Goal: Information Seeking & Learning: Find specific fact

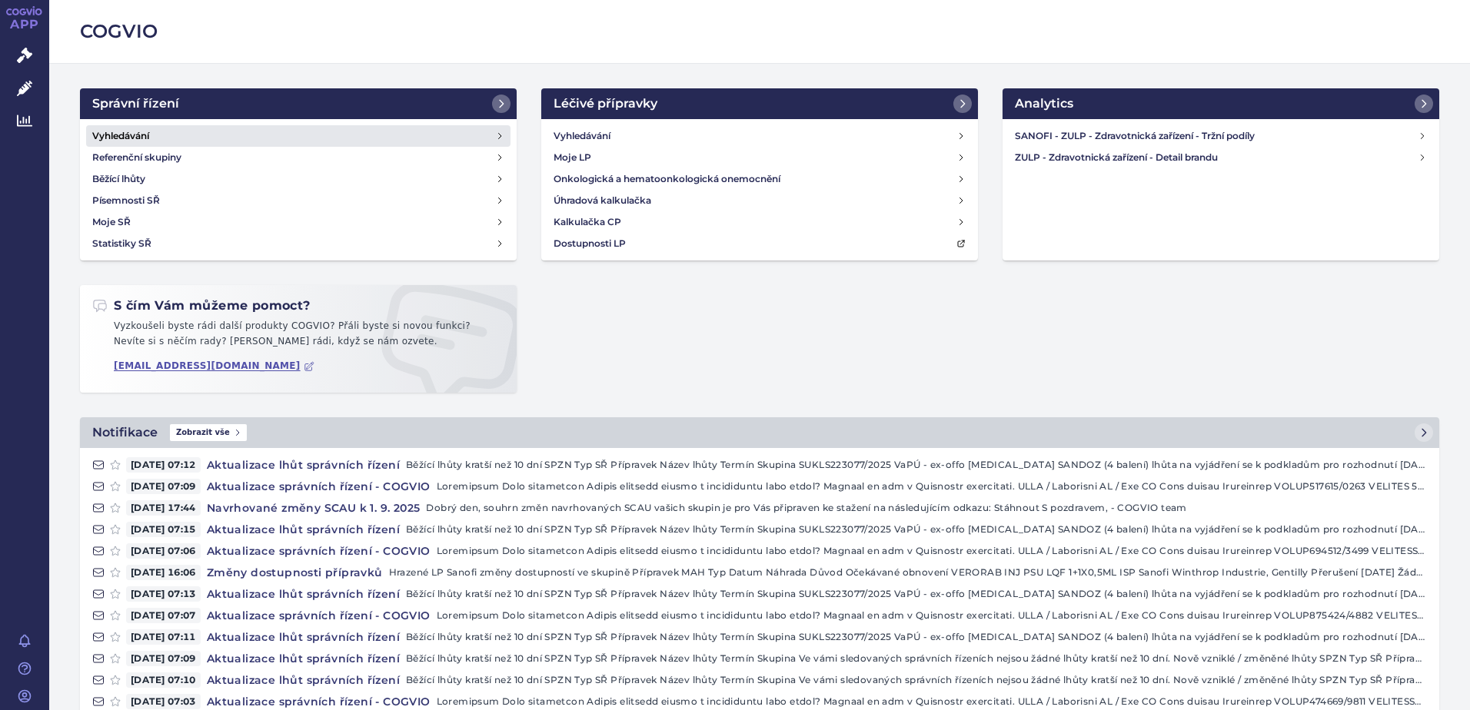
click at [177, 131] on link "Vyhledávání" at bounding box center [298, 136] width 424 height 22
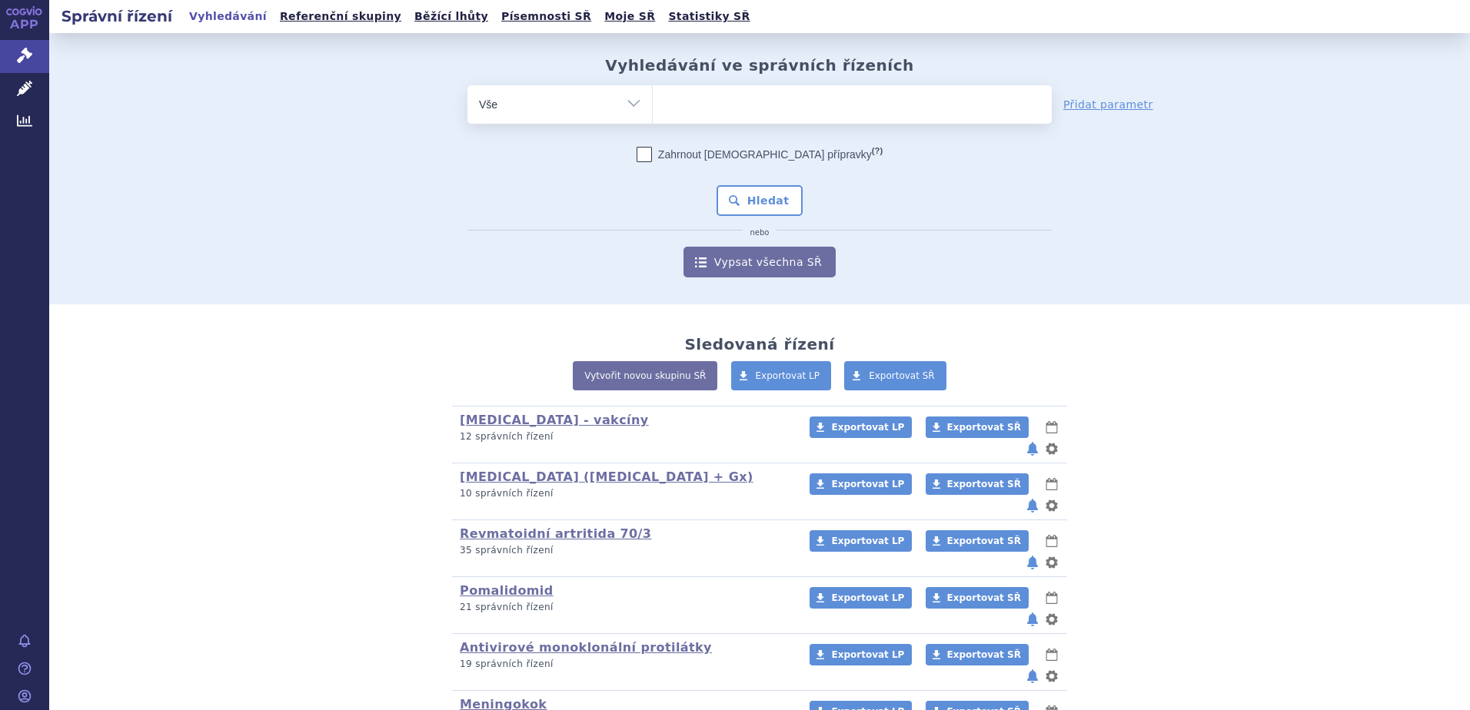
type input "SUKLS67567/2022"
select select "SUKLS67567/2022"
click at [749, 192] on button "Hledat" at bounding box center [760, 200] width 87 height 31
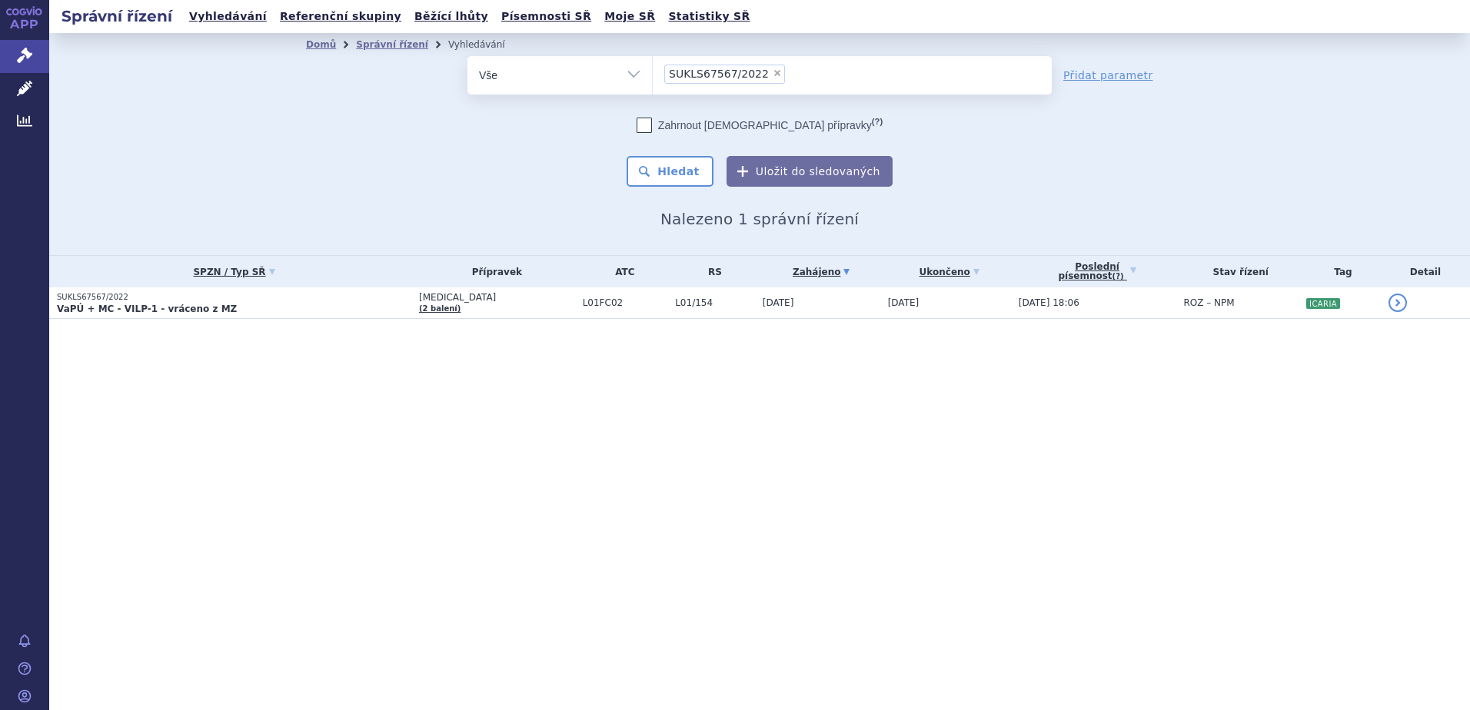
click at [234, 319] on table "SPZN / Typ SŘ Přípravek ATC RS Zahájeno (?) Tag +" at bounding box center [759, 287] width 1421 height 63
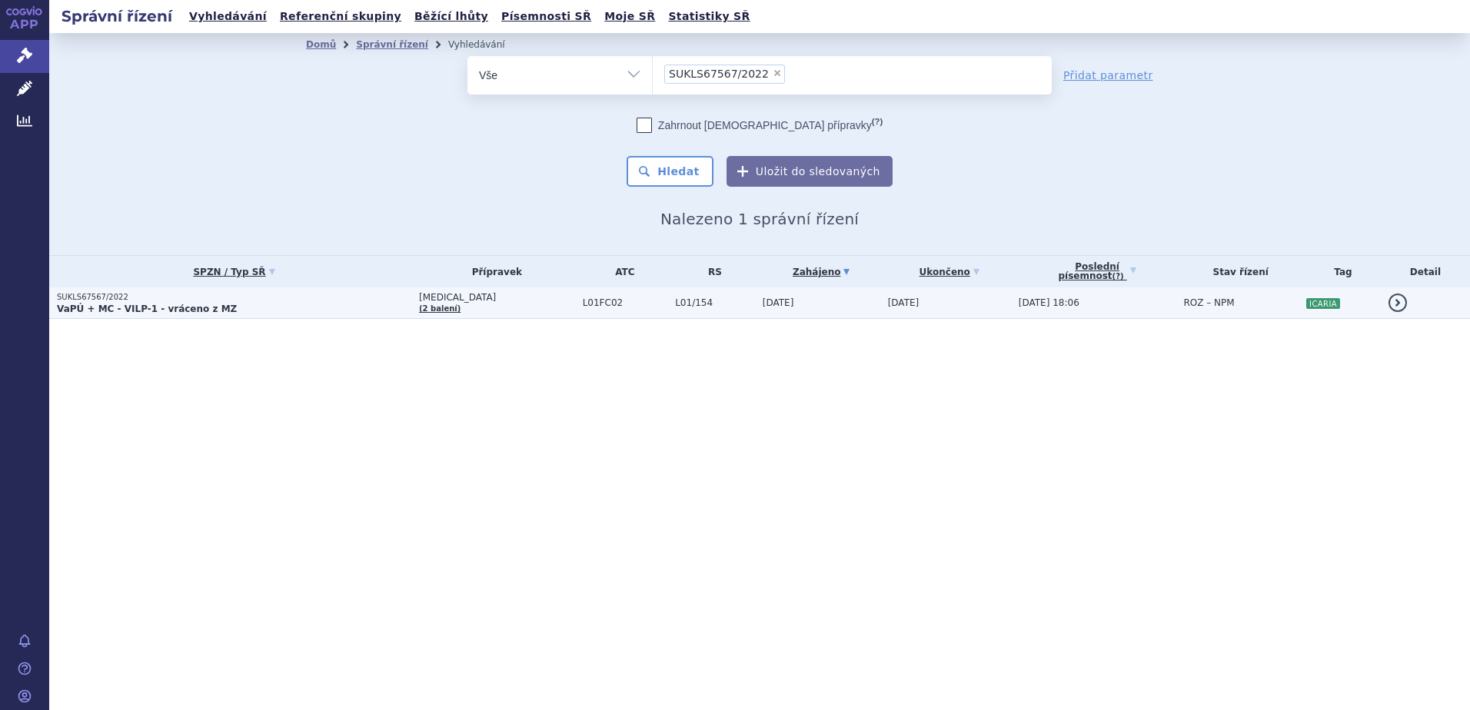
click at [183, 304] on strong "VaPÚ + MC - VILP-1 - vráceno z MZ" at bounding box center [147, 309] width 180 height 11
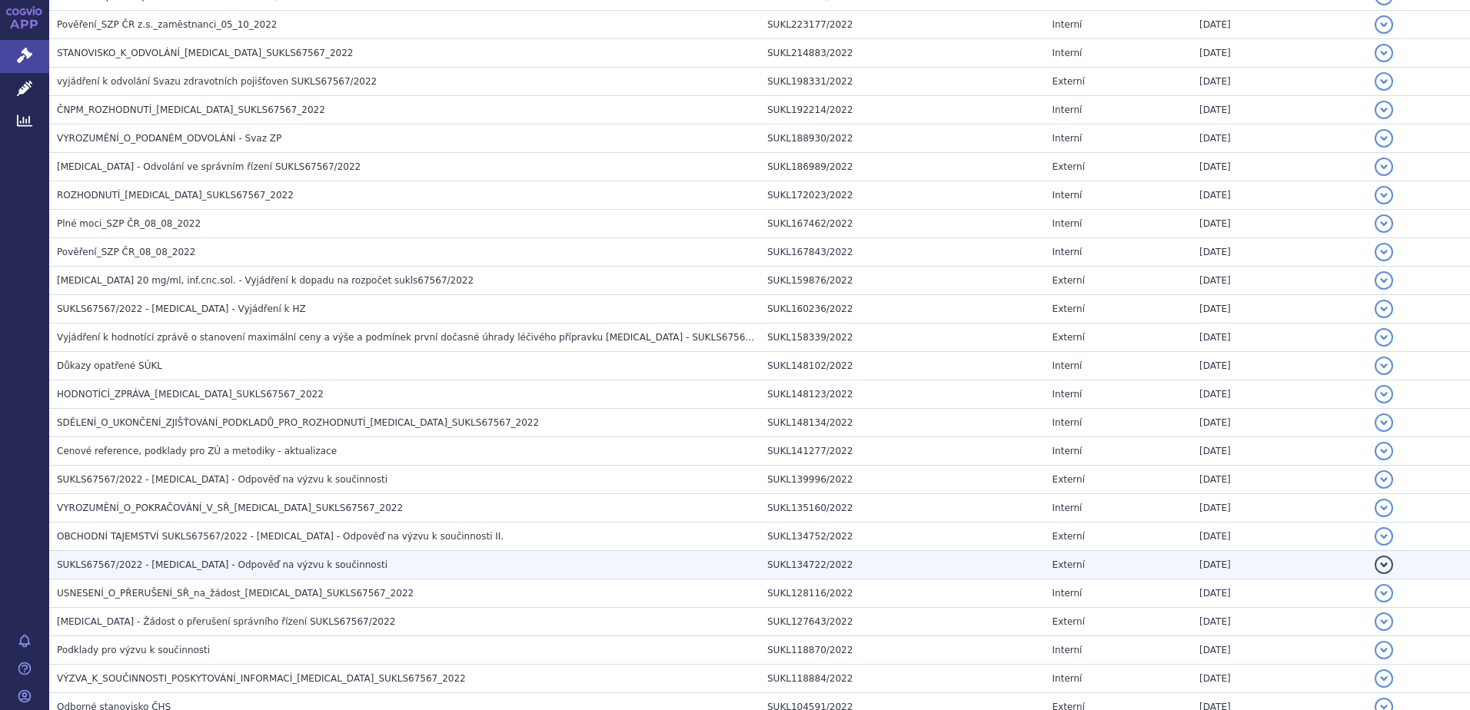
scroll to position [846, 0]
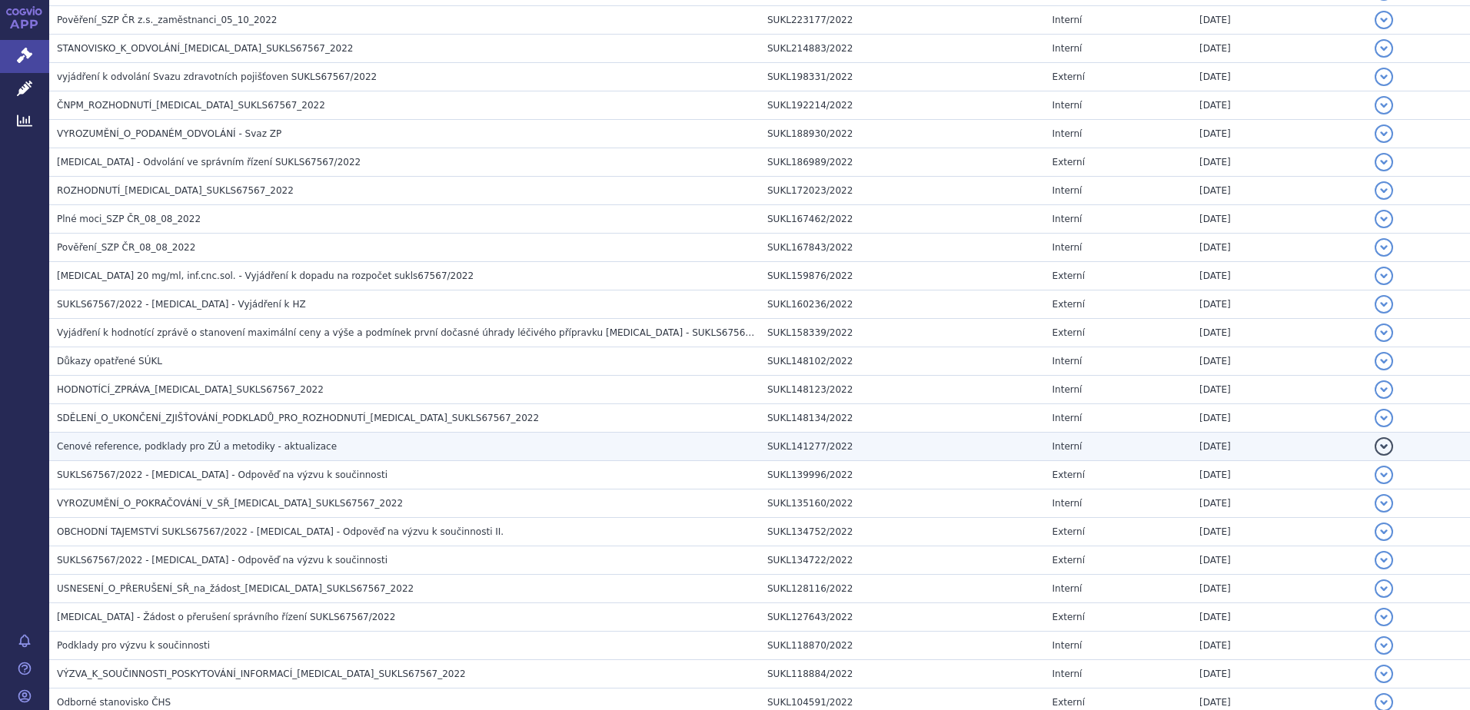
click at [88, 457] on td "Cenové reference, podklady pro ZÚ a metodiky - aktualizace" at bounding box center [404, 447] width 710 height 28
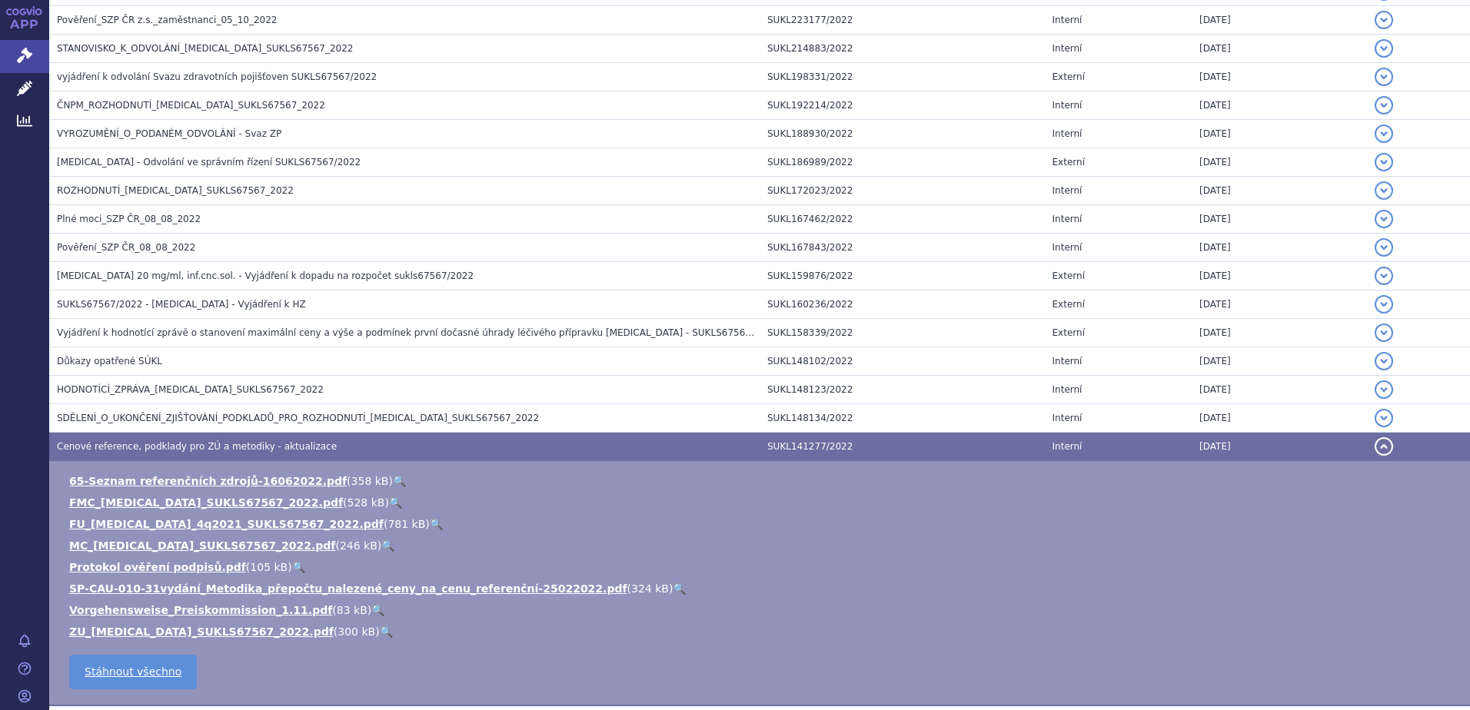
click at [430, 524] on link "🔍" at bounding box center [436, 524] width 13 height 12
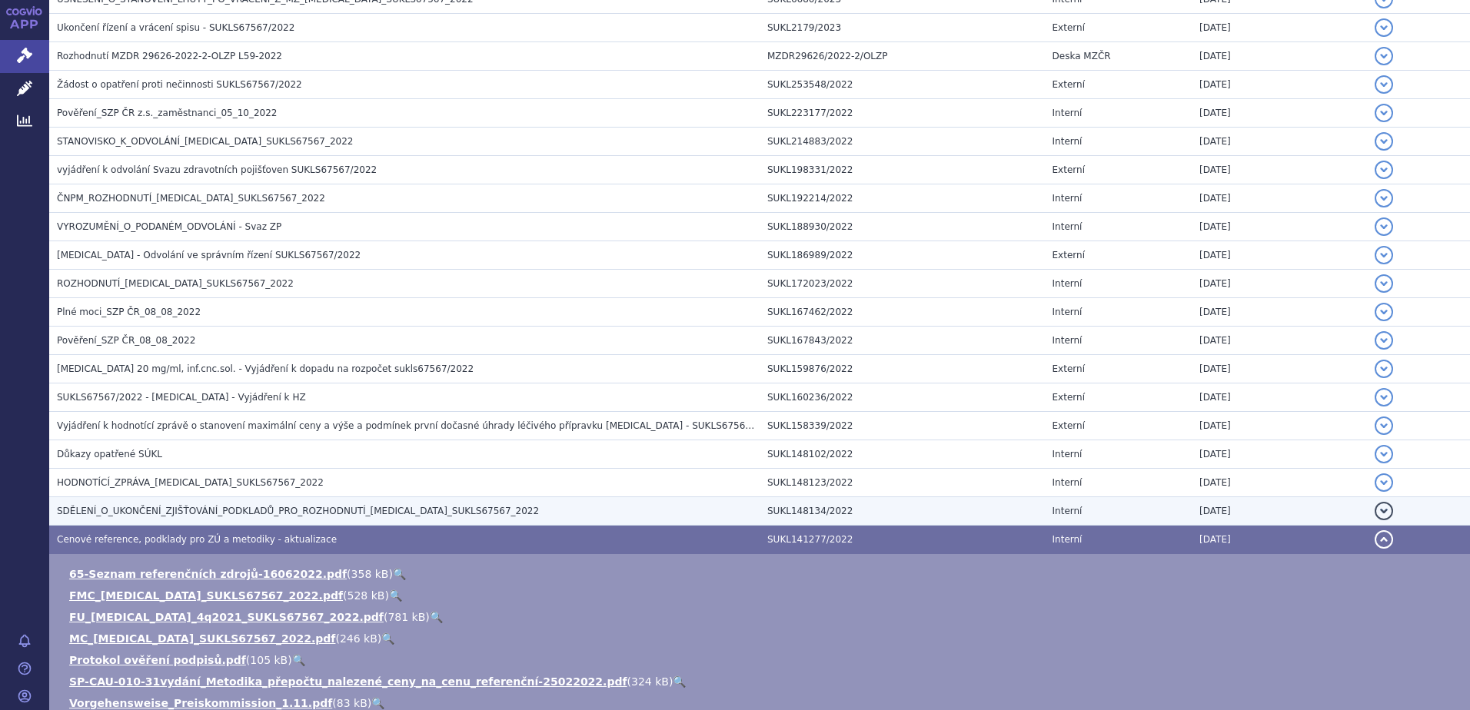
scroll to position [615, 0]
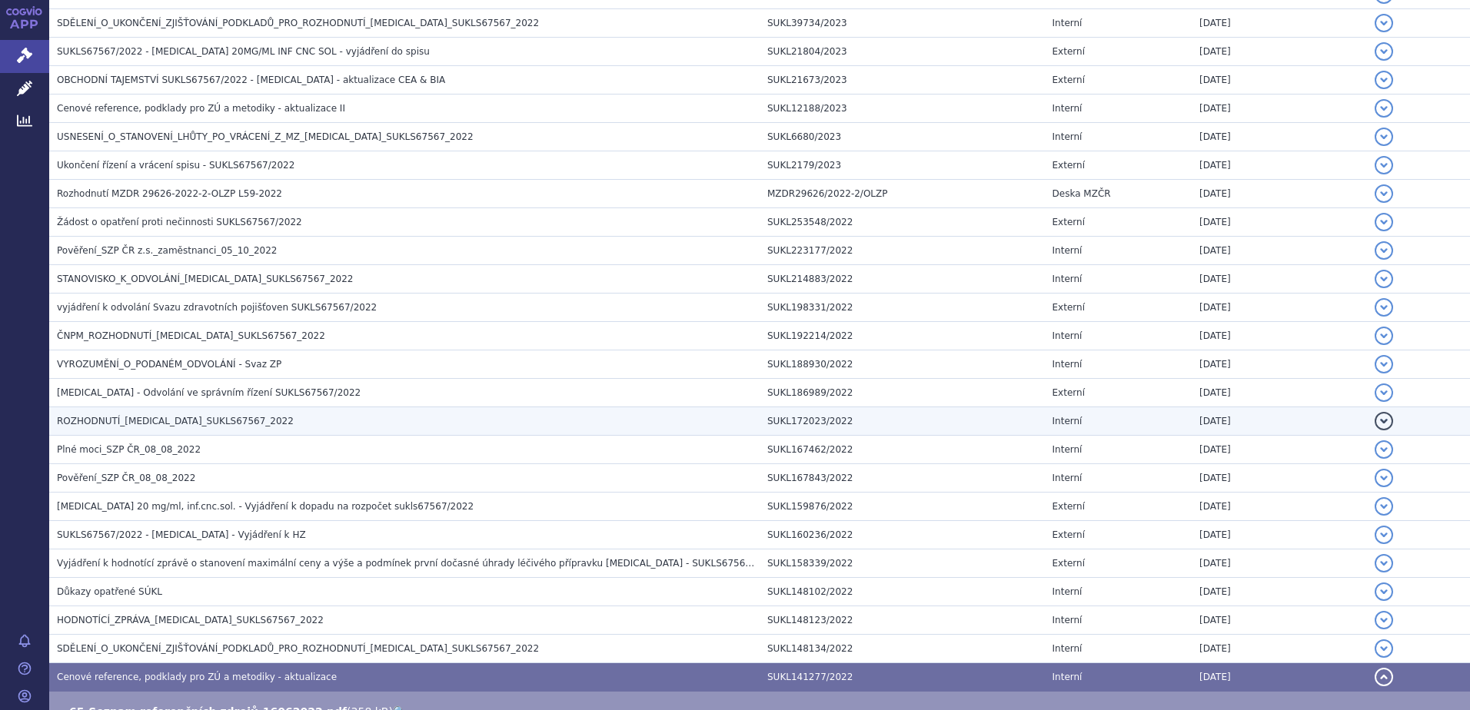
click at [145, 418] on span "ROZHODNUTÍ_SARCLISA_SUKLS67567_2022" at bounding box center [175, 421] width 237 height 11
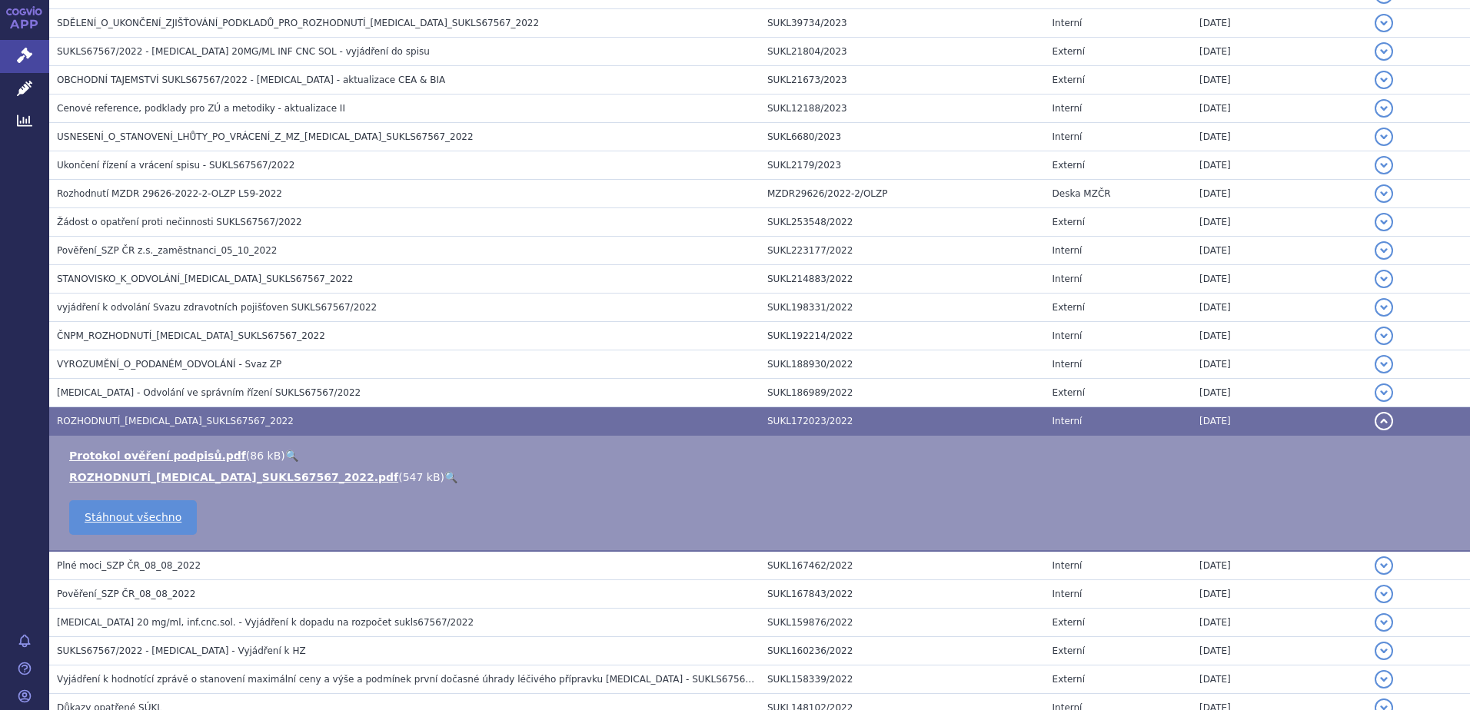
click at [444, 474] on link "🔍" at bounding box center [450, 477] width 13 height 12
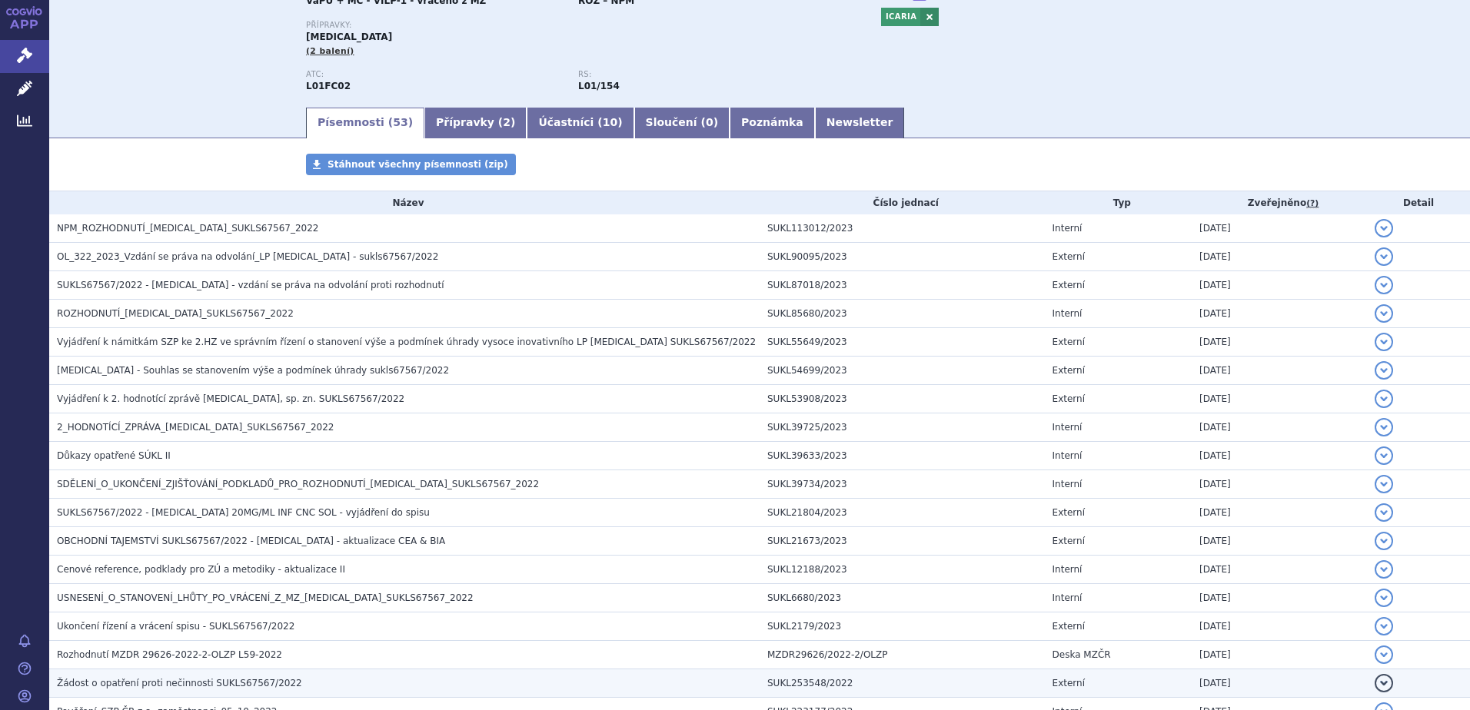
scroll to position [0, 0]
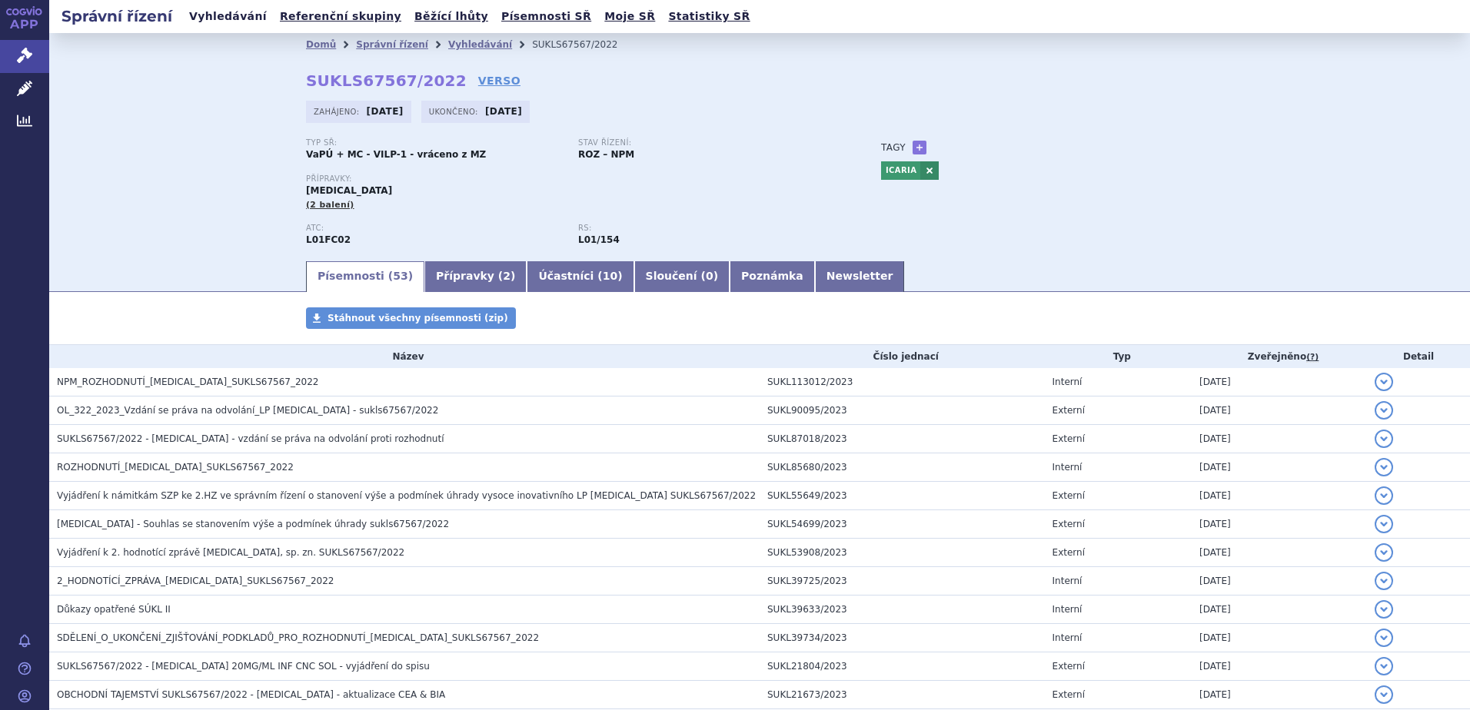
click at [221, 24] on link "Vyhledávání" at bounding box center [228, 16] width 87 height 21
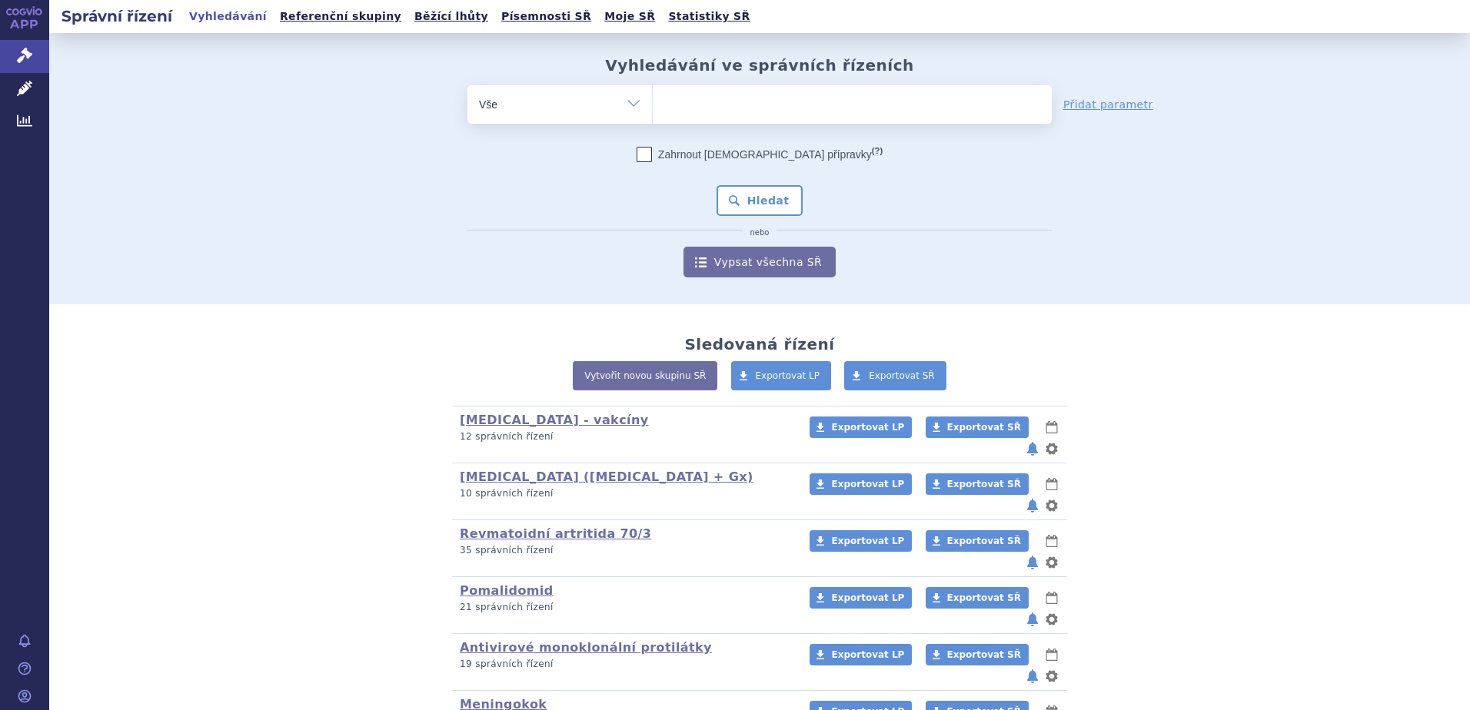
click at [734, 95] on ul at bounding box center [852, 101] width 399 height 32
click at [653, 95] on select at bounding box center [652, 104] width 1 height 38
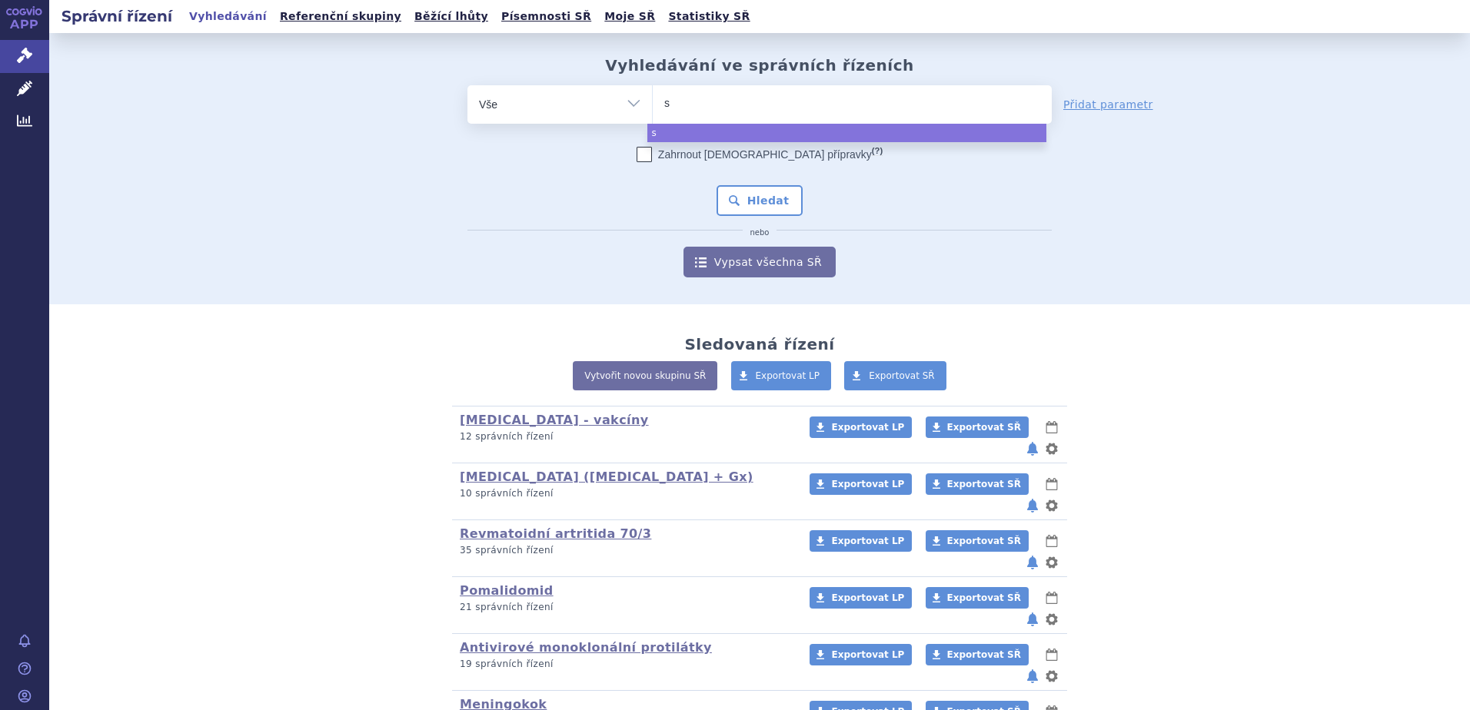
type input "sa"
type input "sar"
type input "sarc"
type input "sarcl"
type input "sarclisa"
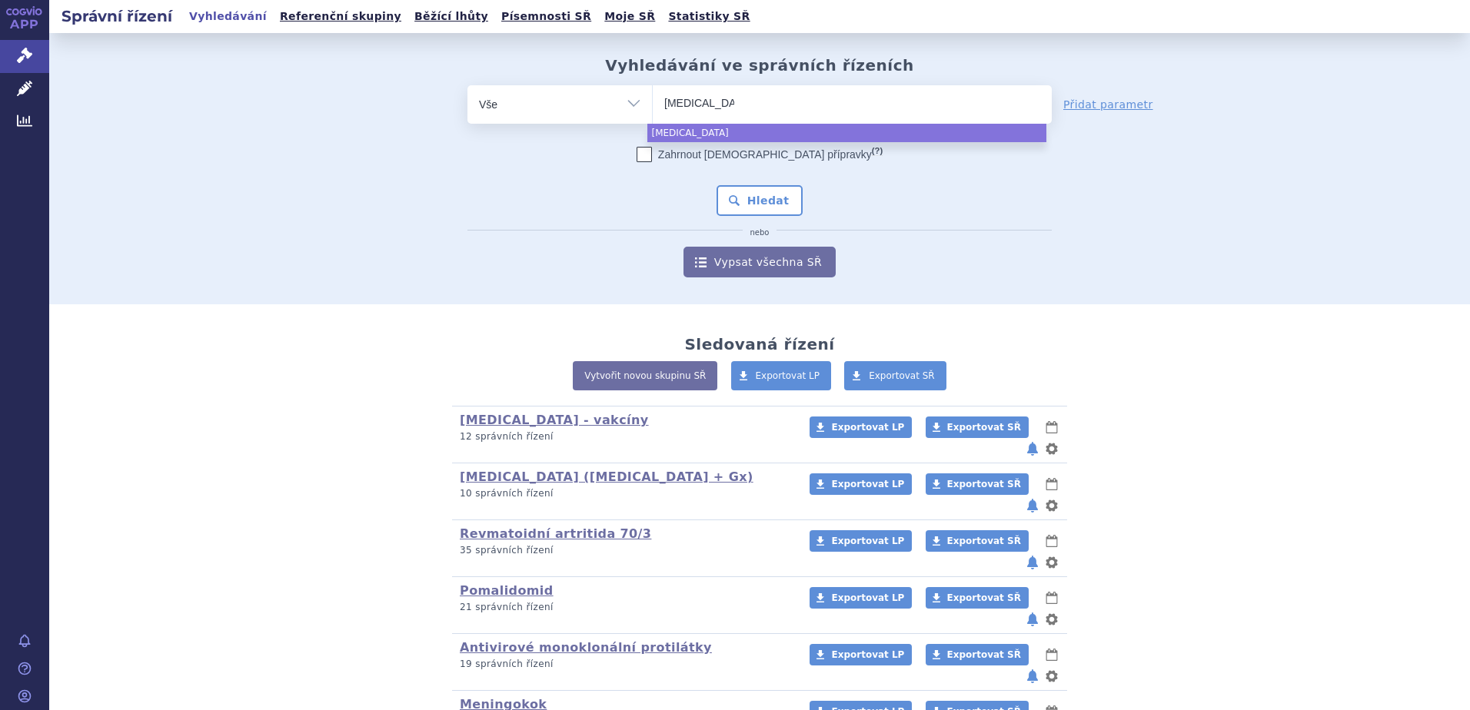
select select "sarclisa"
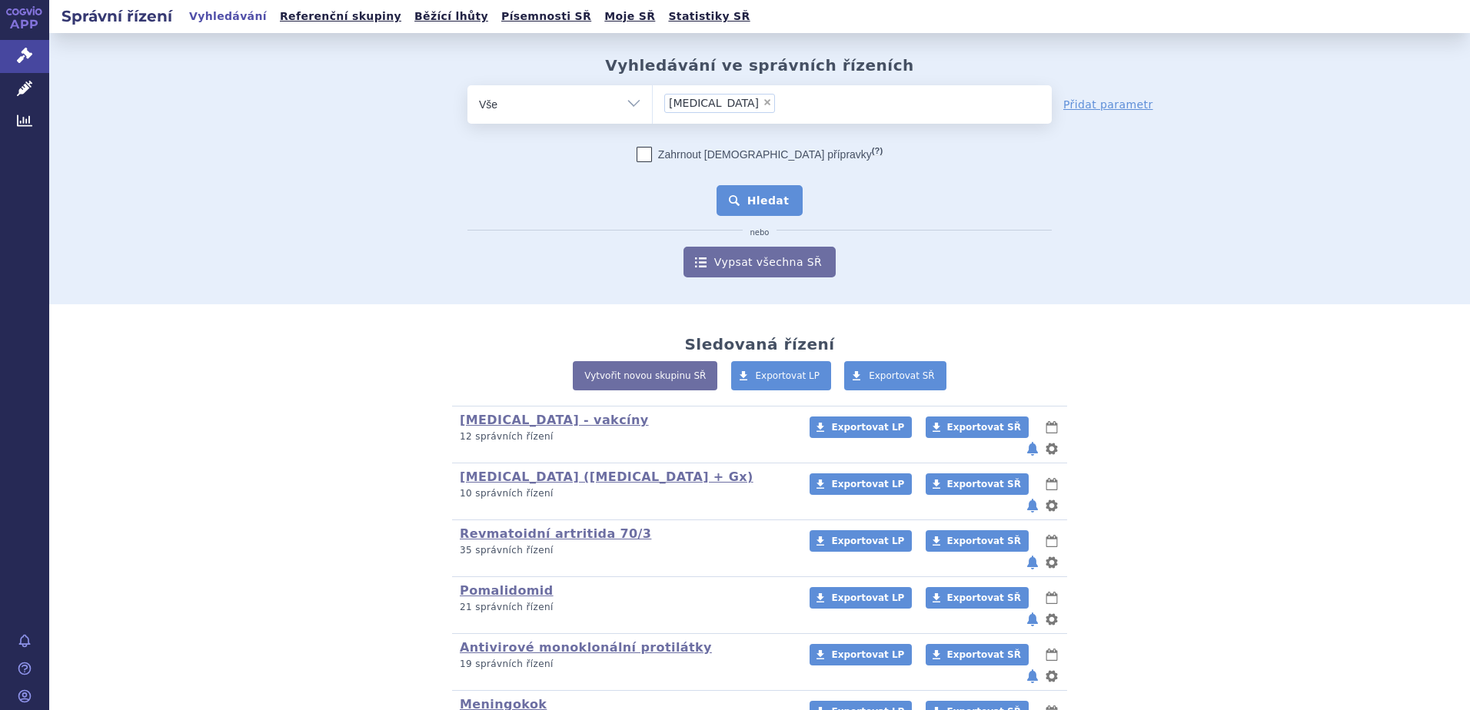
click at [736, 204] on button "Hledat" at bounding box center [760, 200] width 87 height 31
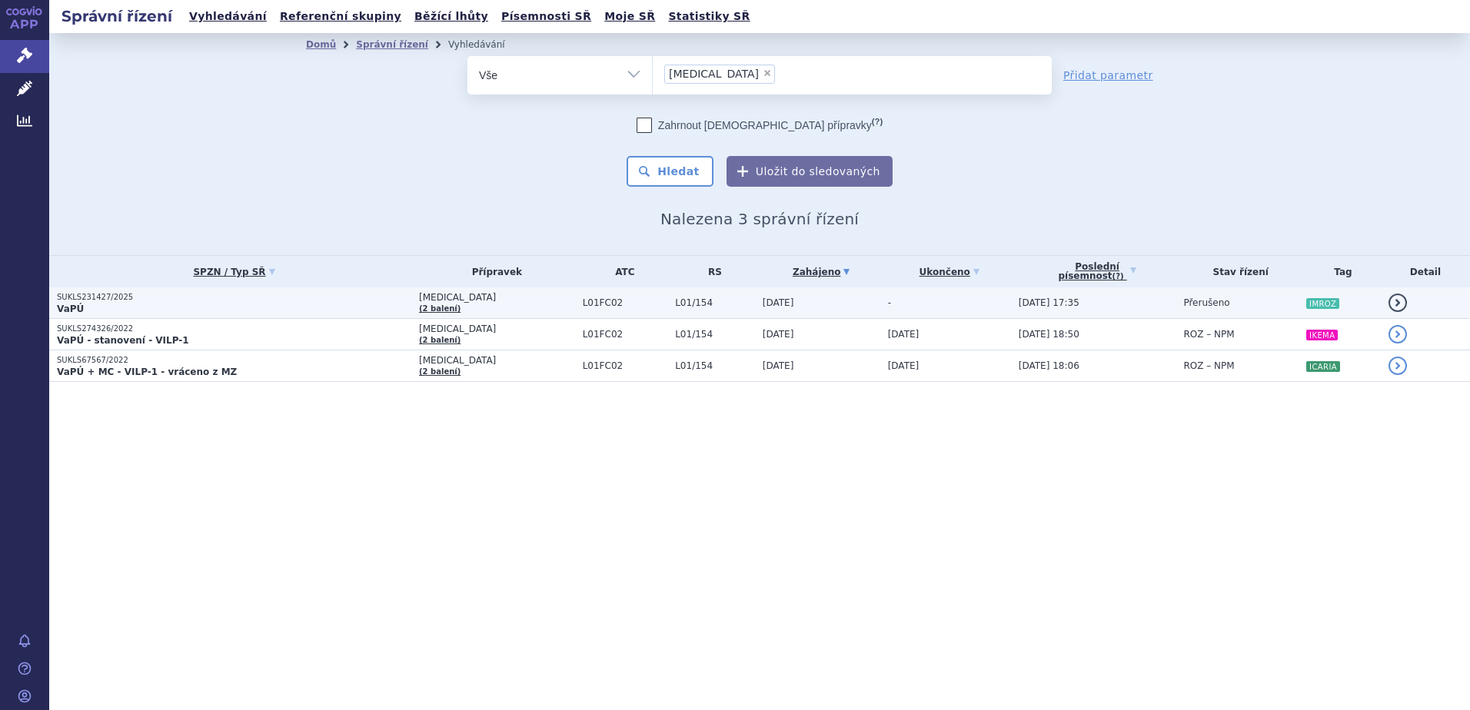
click at [287, 306] on p "VaPÚ" at bounding box center [234, 309] width 354 height 12
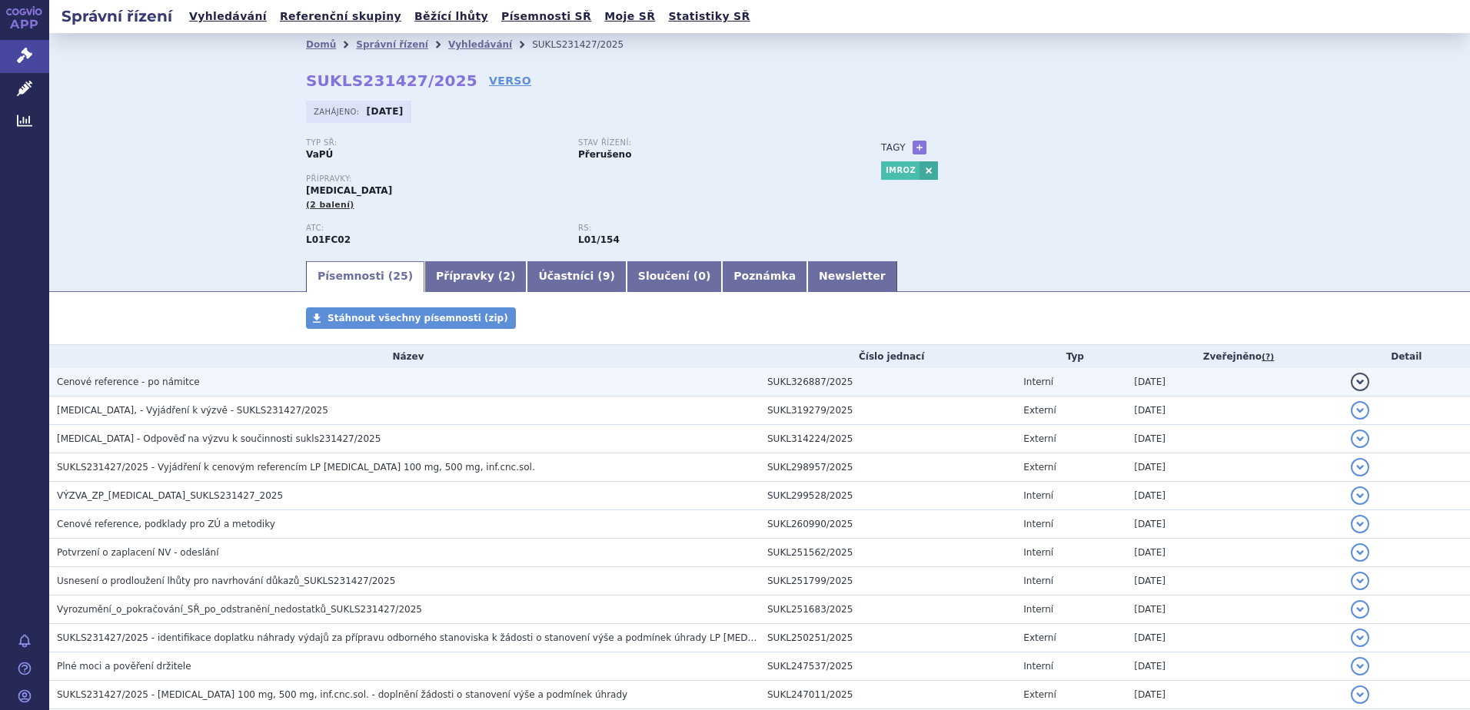
click at [208, 382] on h3 "Cenové reference - po námitce" at bounding box center [408, 381] width 703 height 15
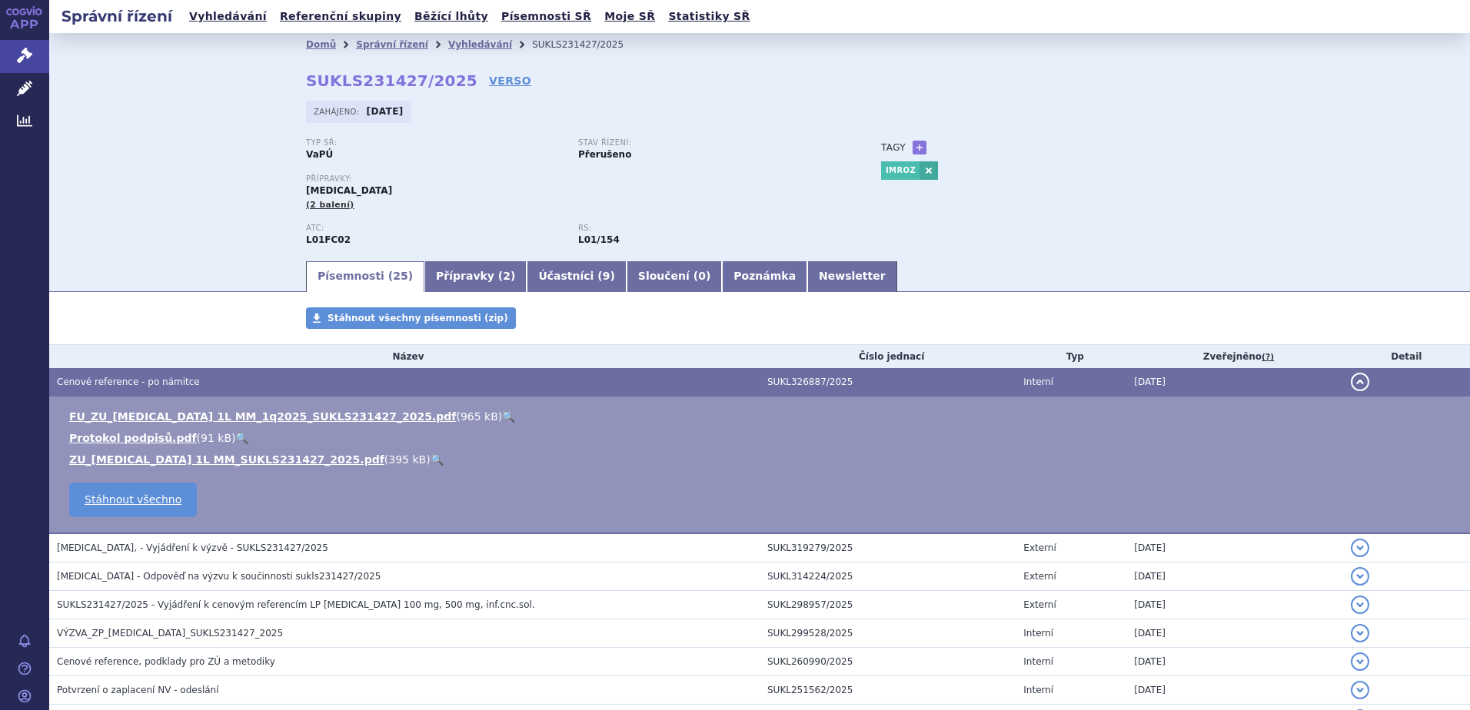
click at [431, 457] on link "🔍" at bounding box center [437, 460] width 13 height 12
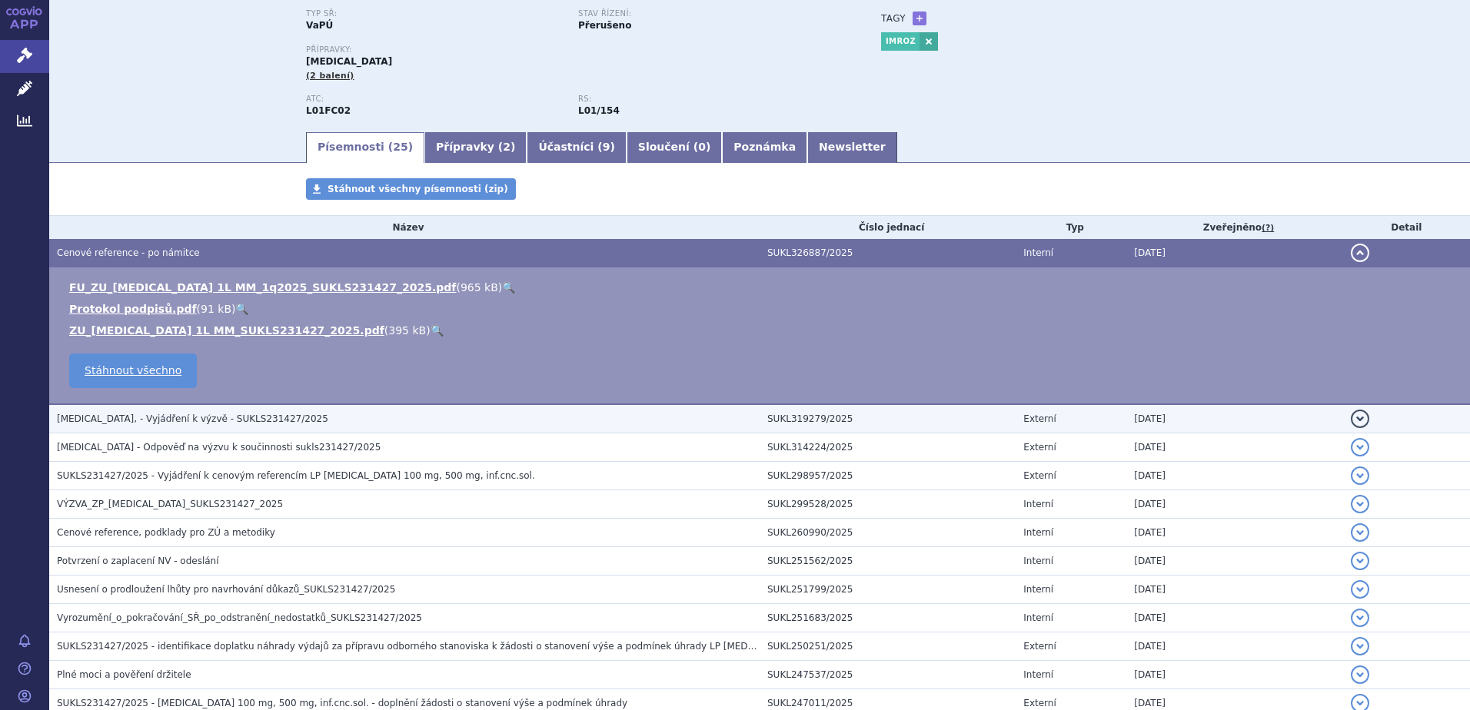
scroll to position [231, 0]
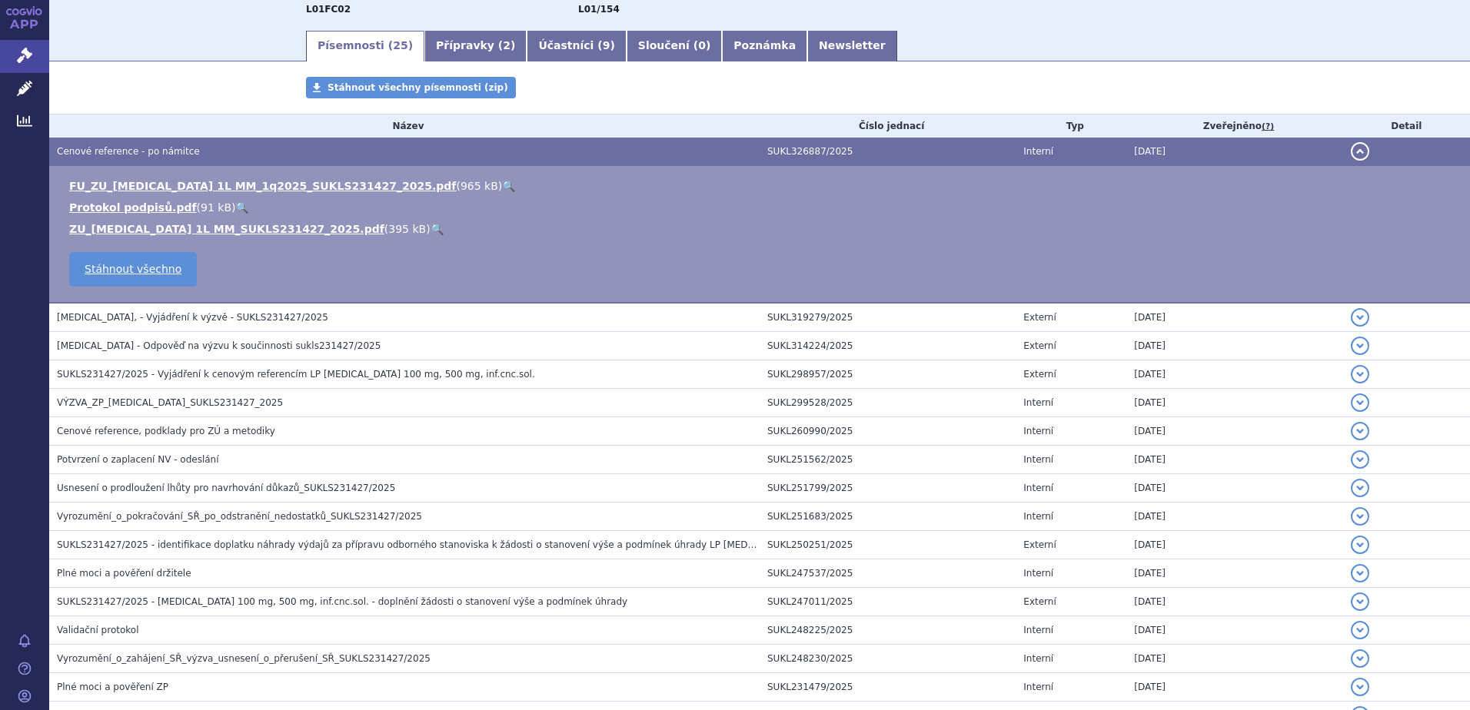
click at [35, 15] on link "APP" at bounding box center [24, 20] width 49 height 40
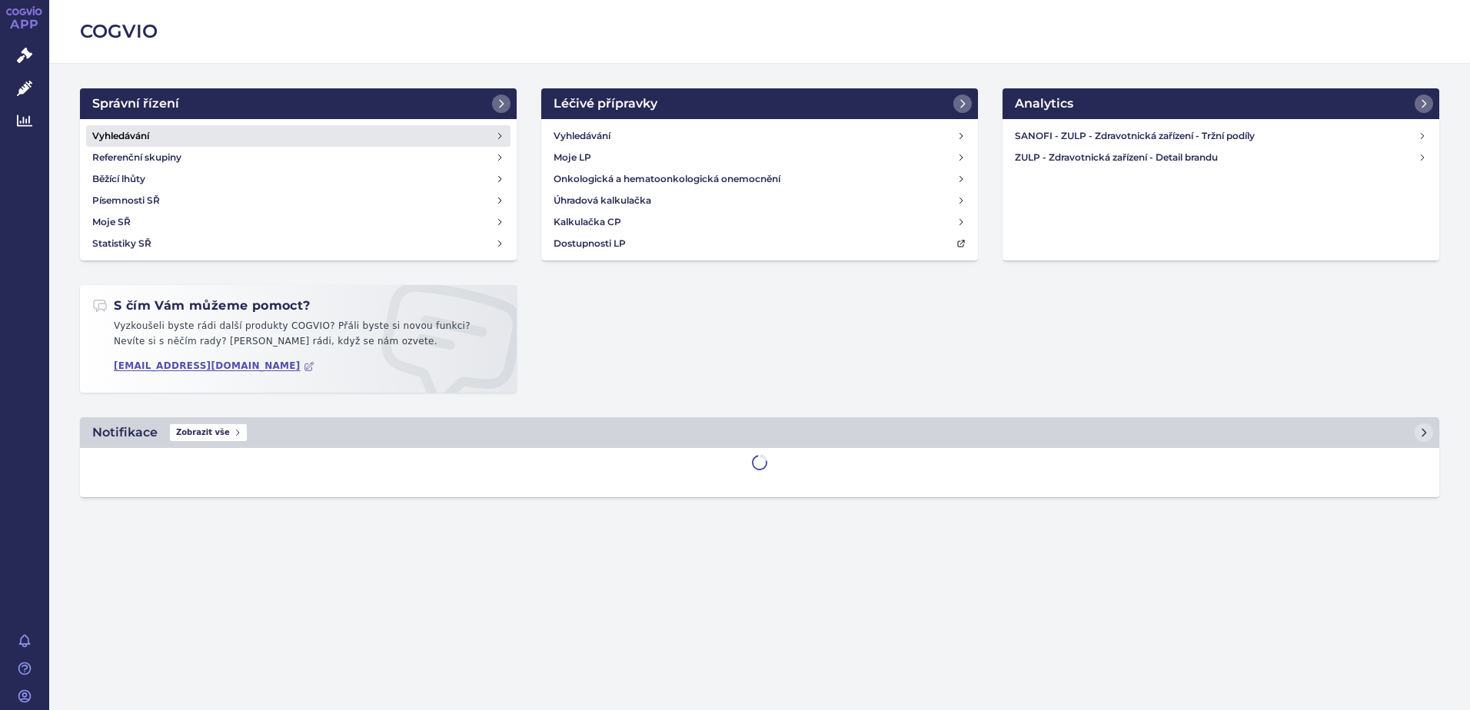
click at [153, 136] on link "Vyhledávání" at bounding box center [298, 136] width 424 height 22
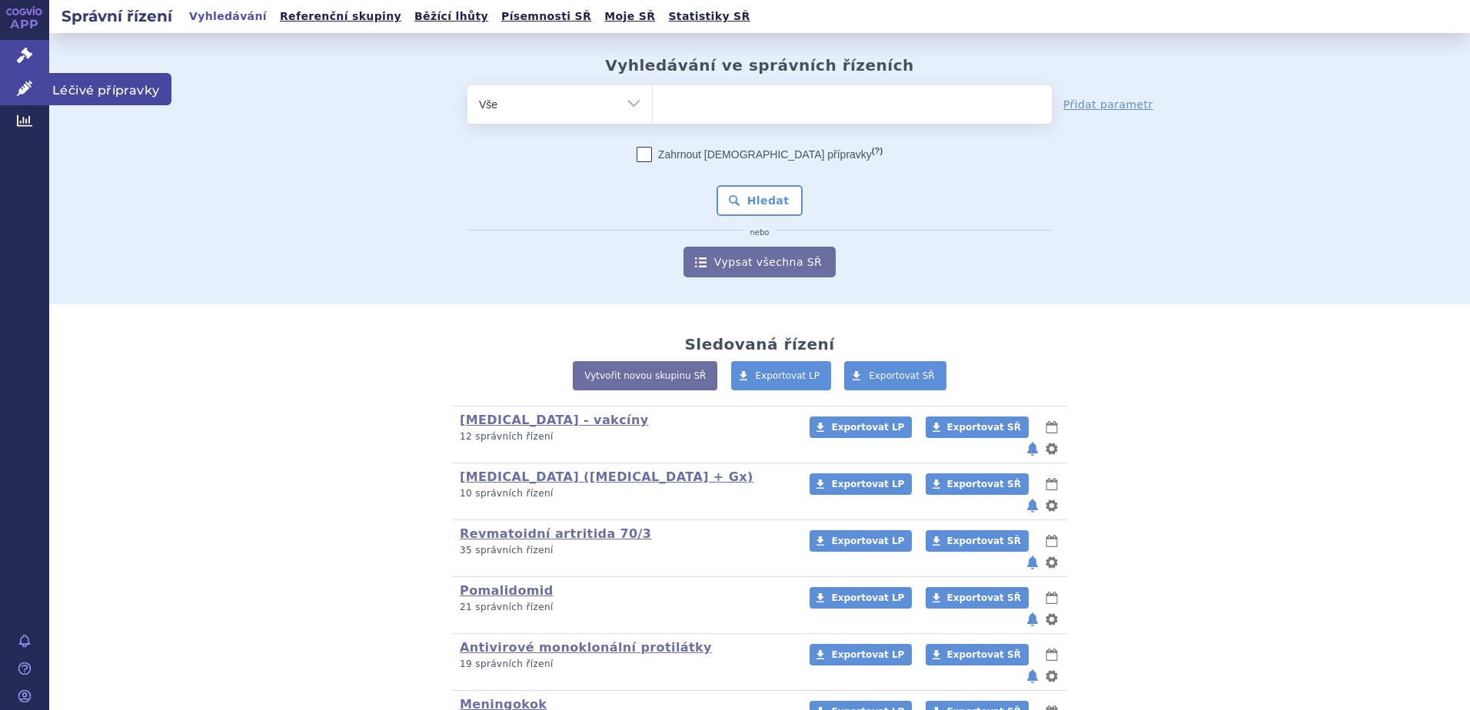
click at [108, 89] on span "Léčivé přípravky" at bounding box center [110, 89] width 122 height 32
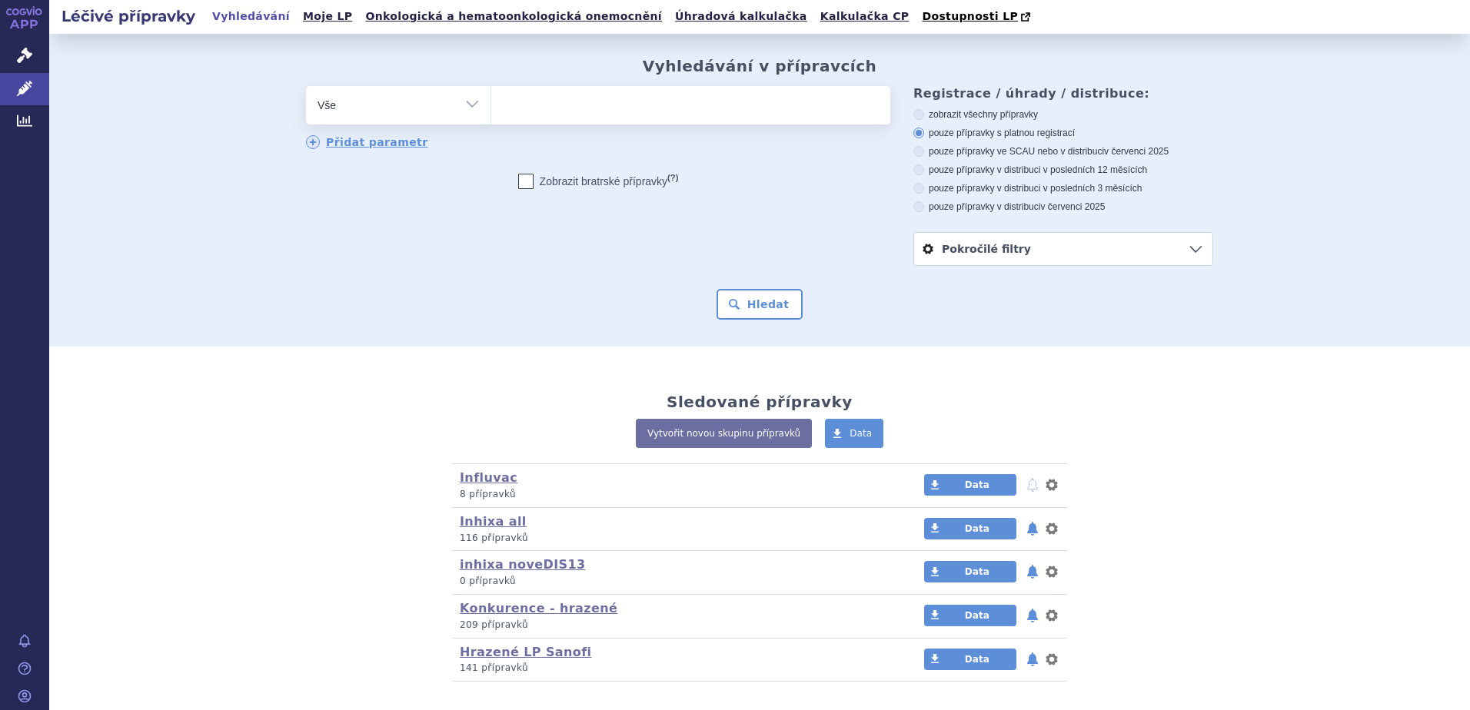
click at [321, 115] on select "Vše Přípravek/SUKL kód MAH VPOIS ATC/Aktivní látka Léková forma Síla" at bounding box center [398, 103] width 185 height 35
click at [576, 106] on ul at bounding box center [690, 102] width 399 height 32
click at [491, 106] on select at bounding box center [491, 104] width 1 height 38
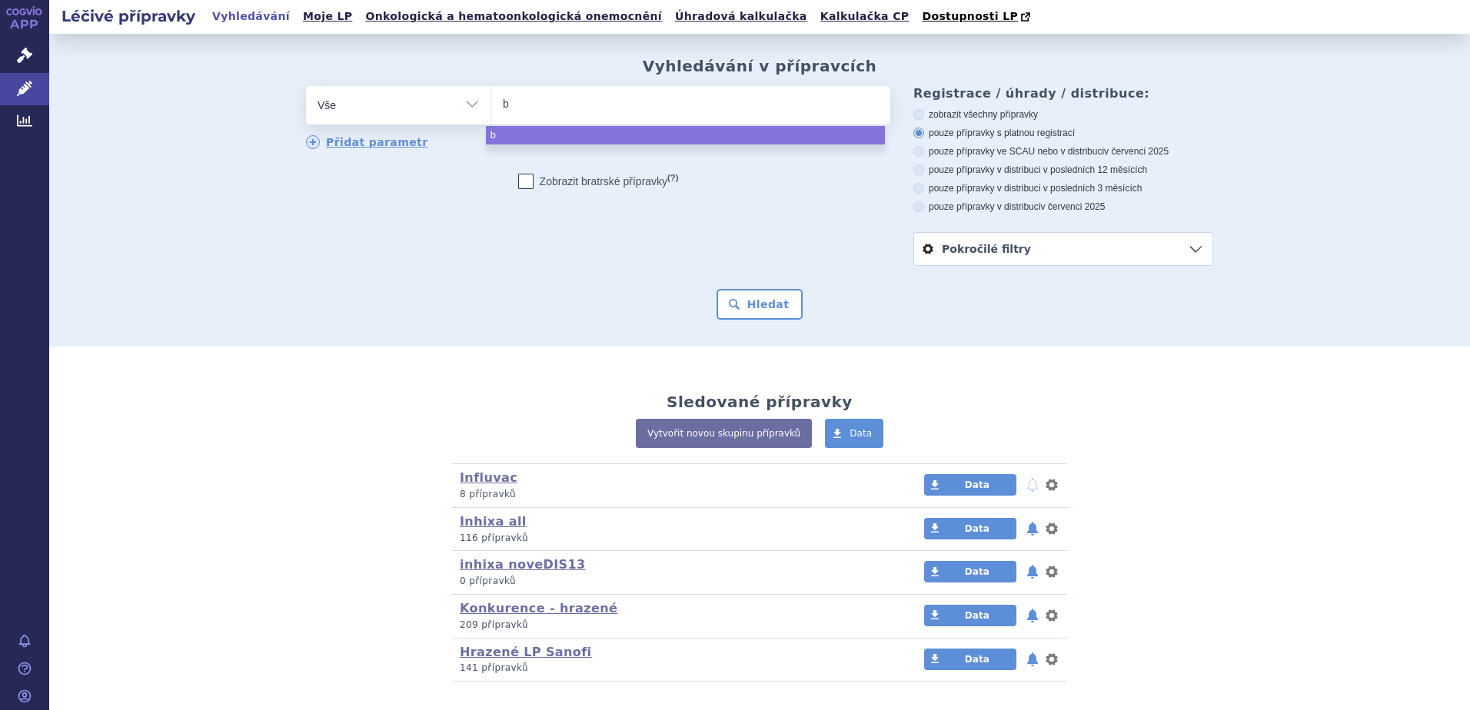
type input "be"
type input "bey"
type input "beyf"
type input "beyfo"
type input "beyfor"
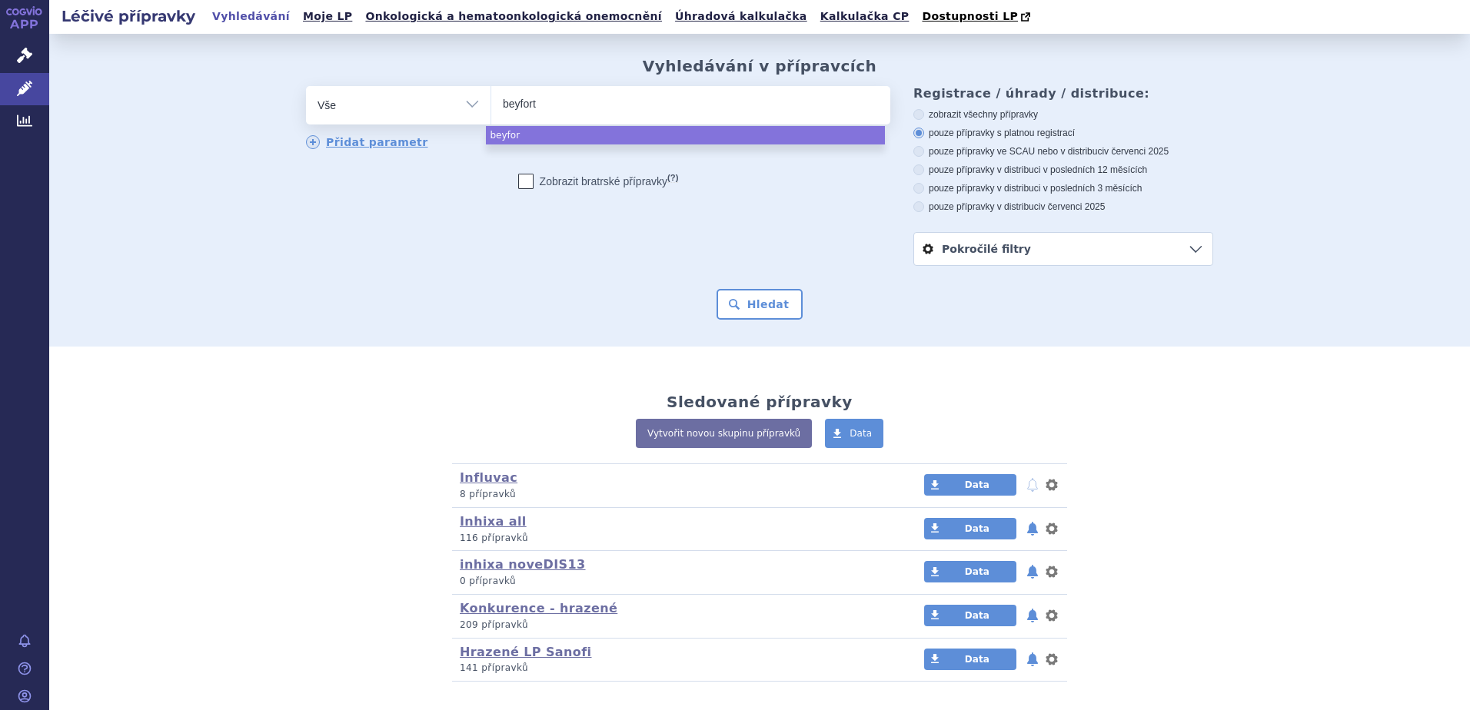
type input "beyfortu"
type input "beyfortus"
select select "beyfortus"
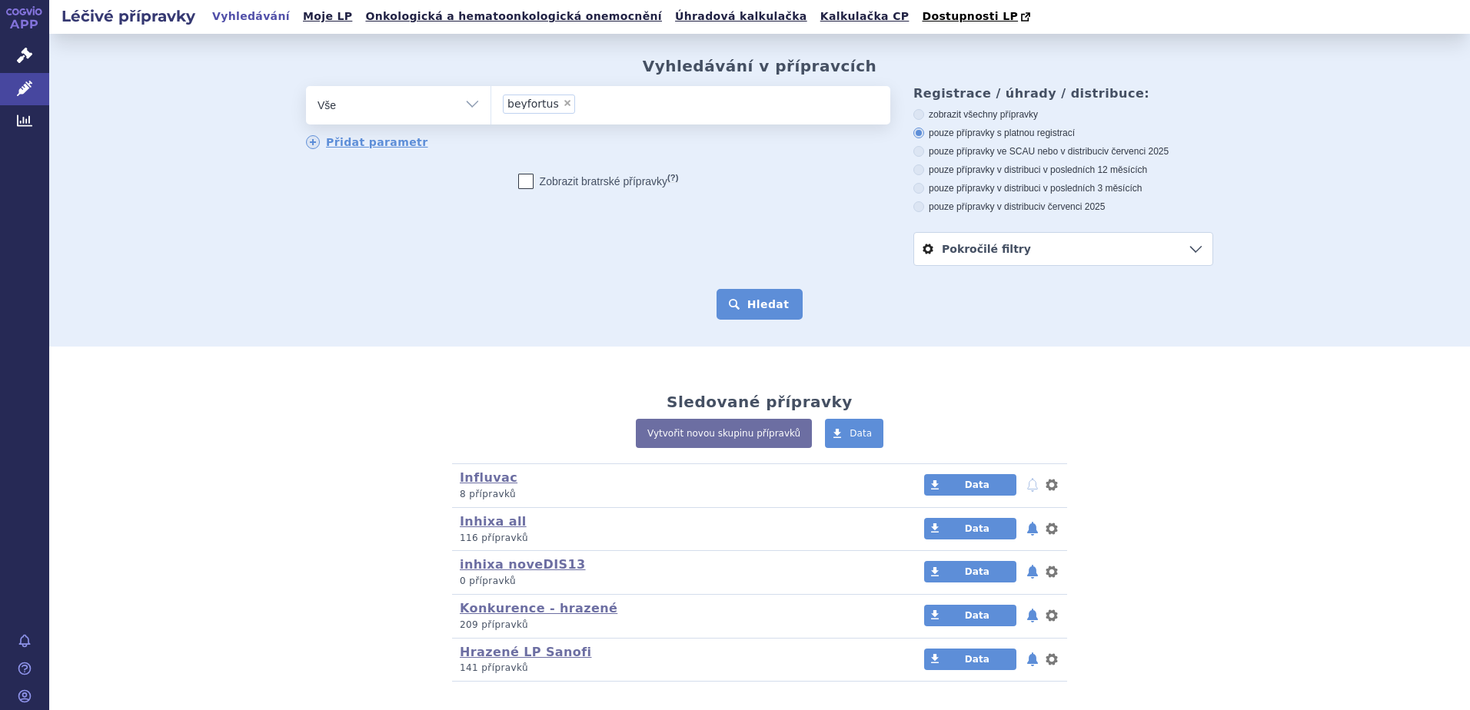
click at [760, 311] on button "Hledat" at bounding box center [760, 304] width 87 height 31
